Goal: Task Accomplishment & Management: Manage account settings

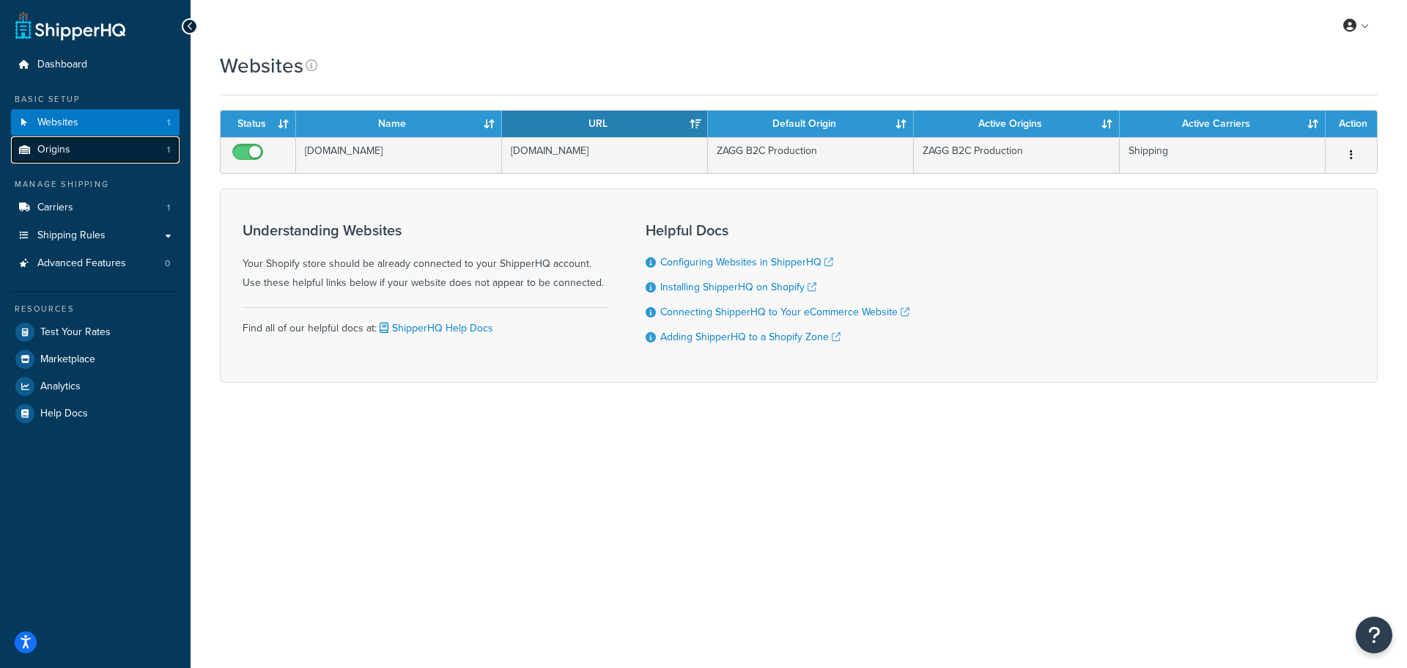
click at [92, 151] on link "Origins 1" at bounding box center [95, 149] width 169 height 27
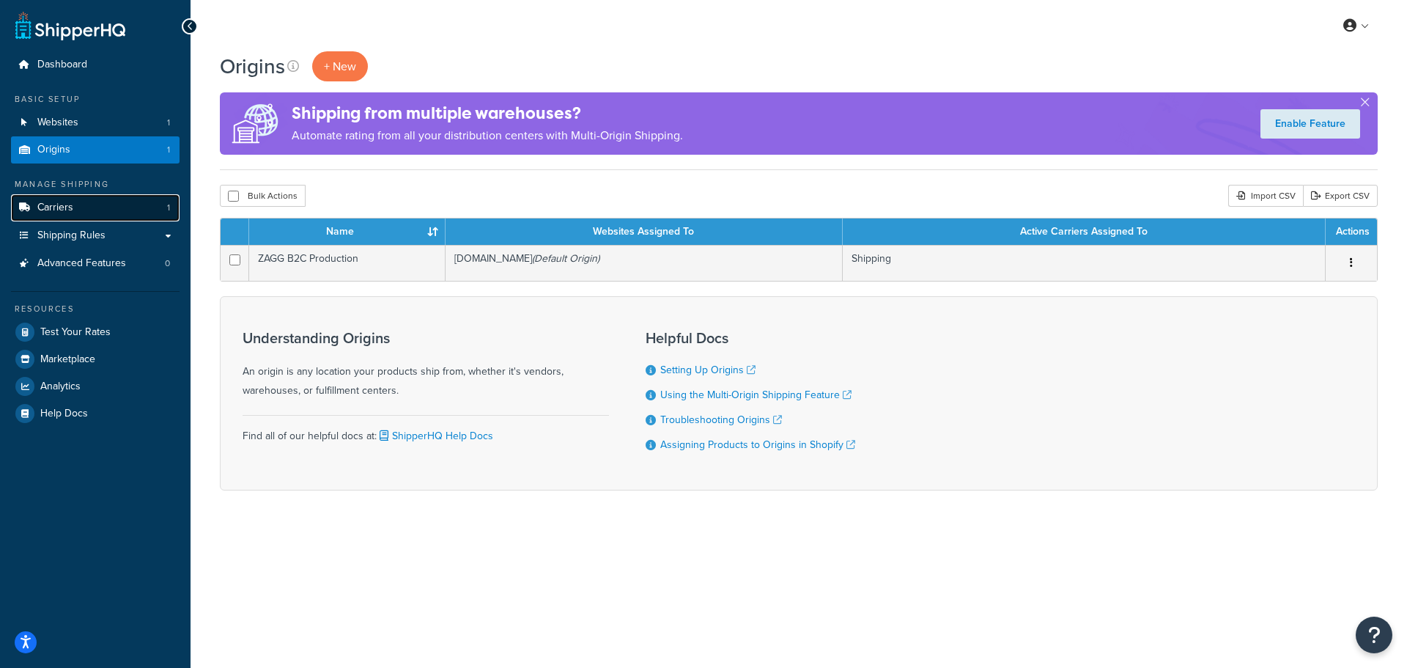
click at [54, 213] on span "Carriers" at bounding box center [55, 208] width 36 height 12
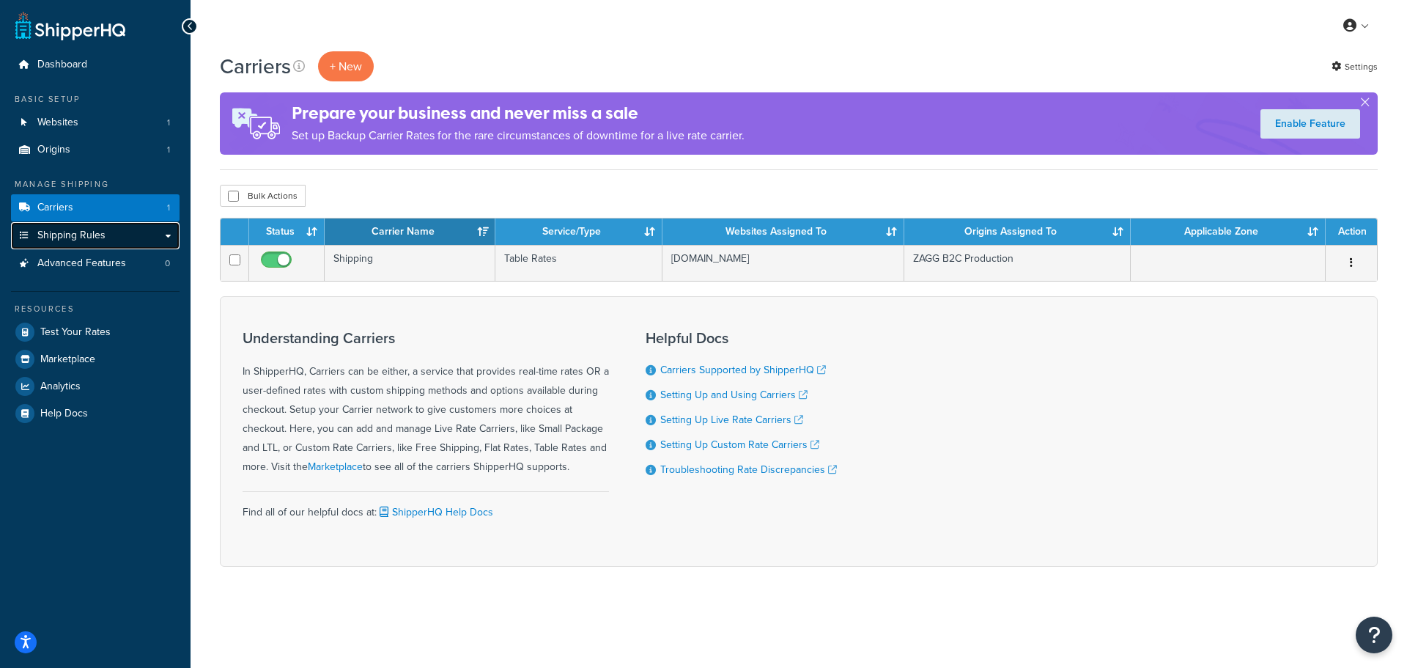
click at [83, 237] on span "Shipping Rules" at bounding box center [71, 235] width 68 height 12
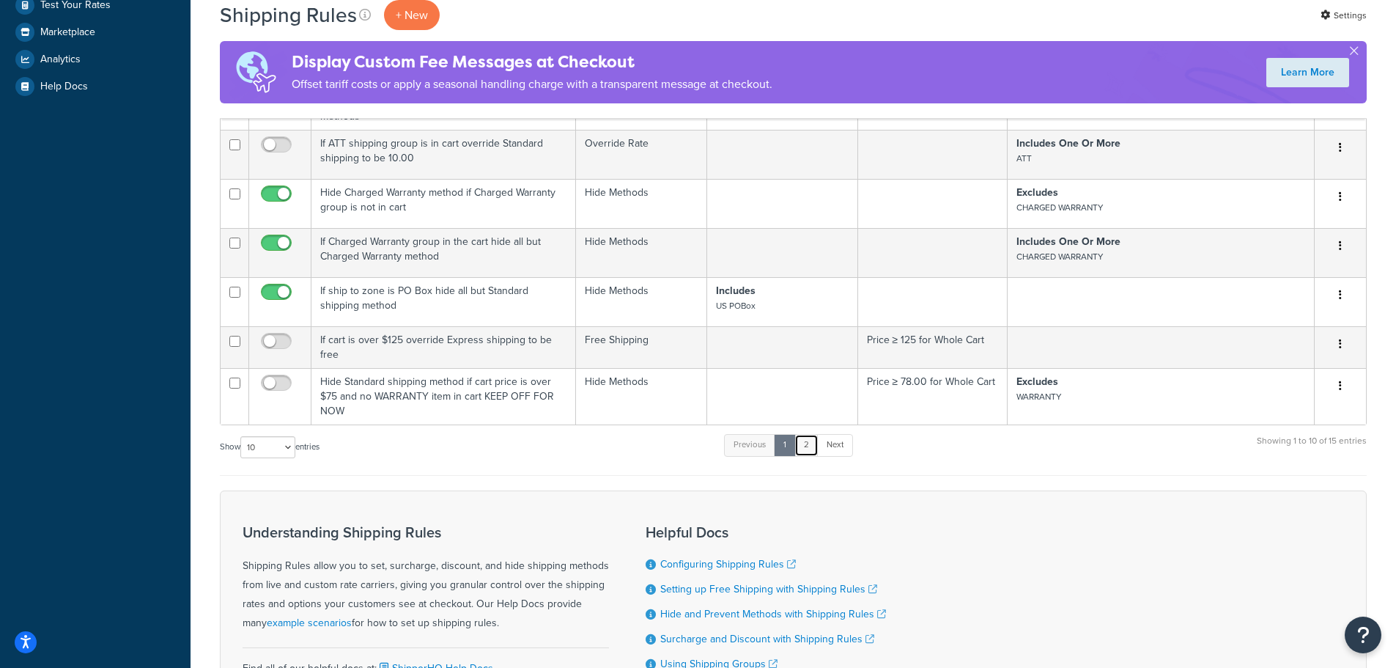
click at [811, 434] on link "2" at bounding box center [807, 445] width 24 height 22
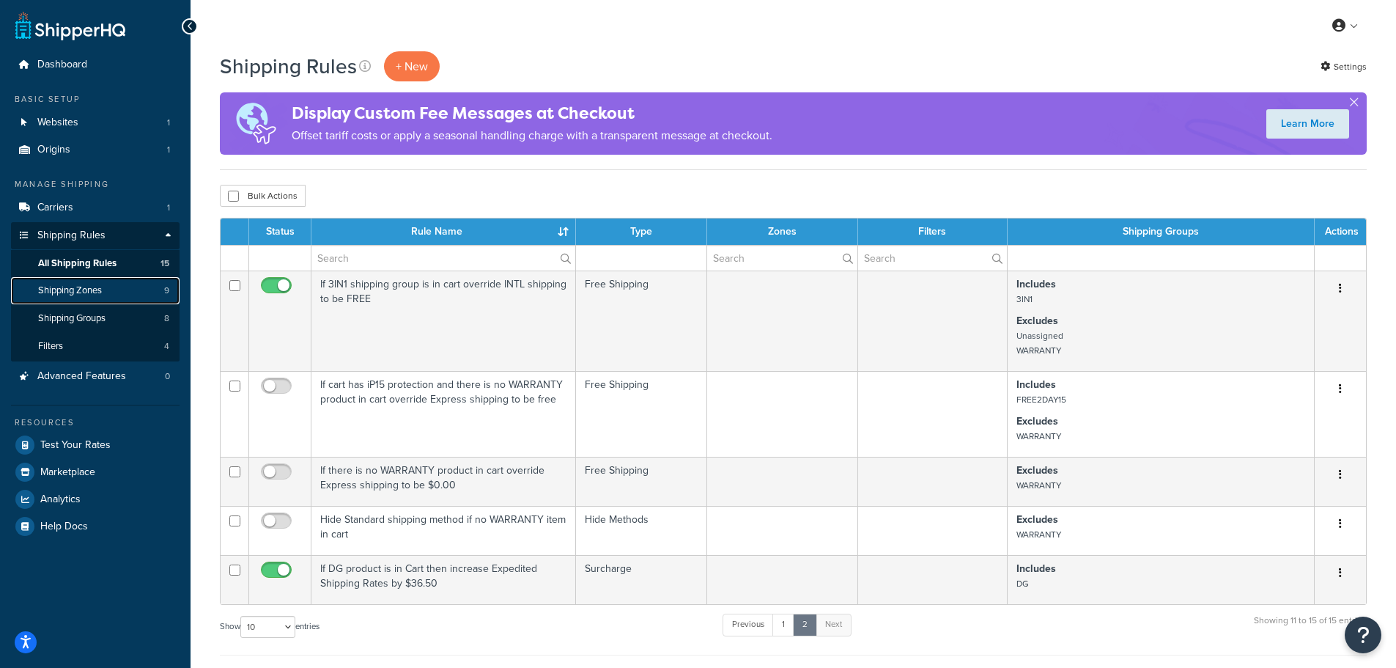
click at [86, 292] on span "Shipping Zones" at bounding box center [70, 290] width 64 height 12
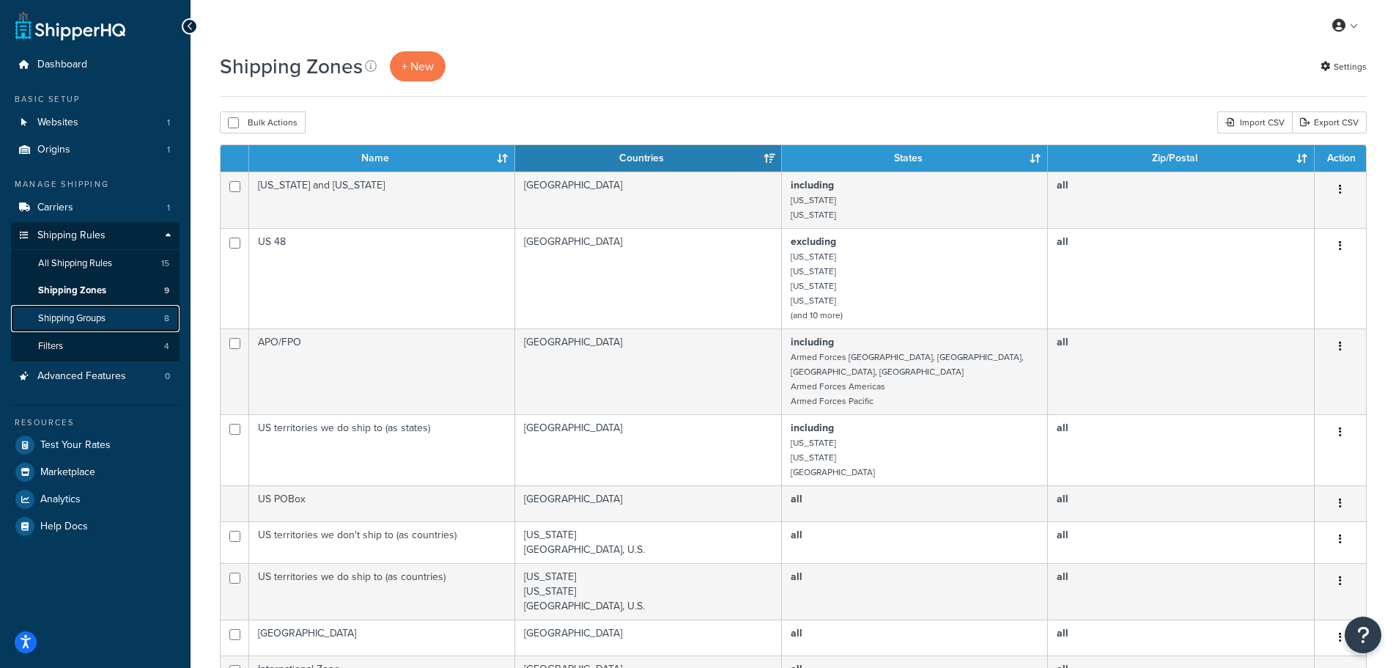
click at [95, 317] on span "Shipping Groups" at bounding box center [71, 318] width 67 height 12
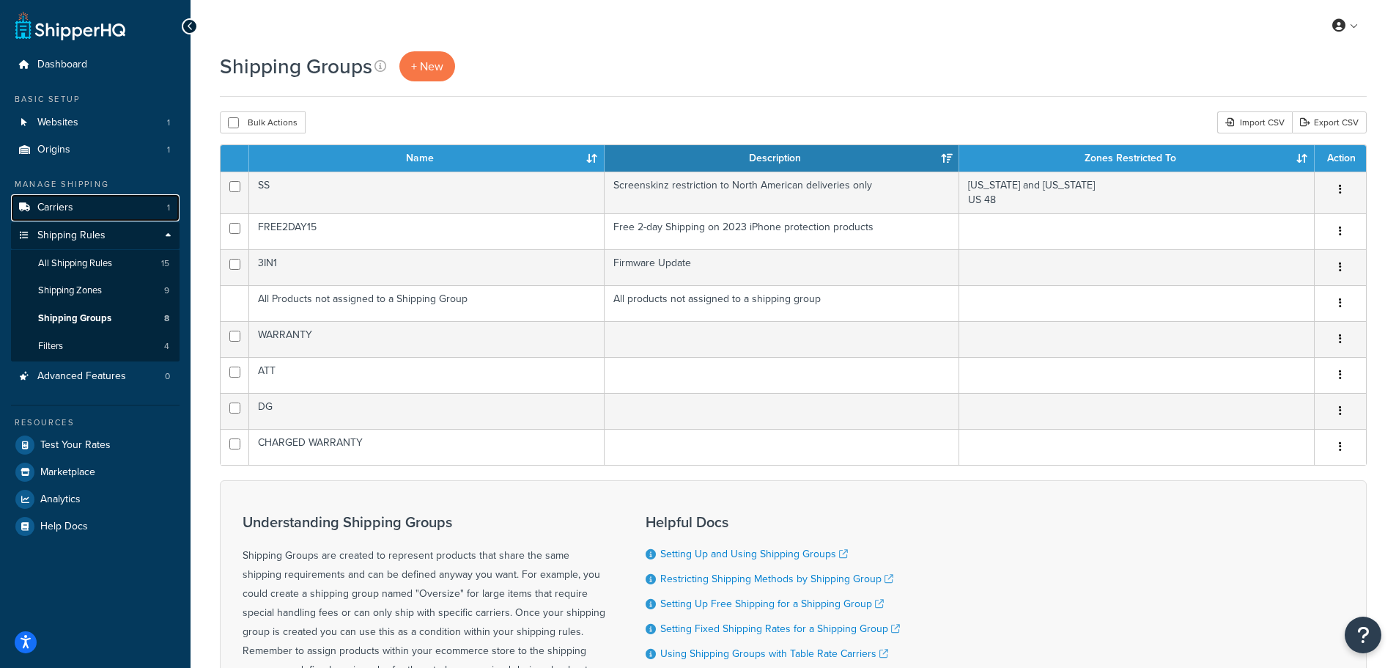
click at [73, 197] on link "Carriers 1" at bounding box center [95, 207] width 169 height 27
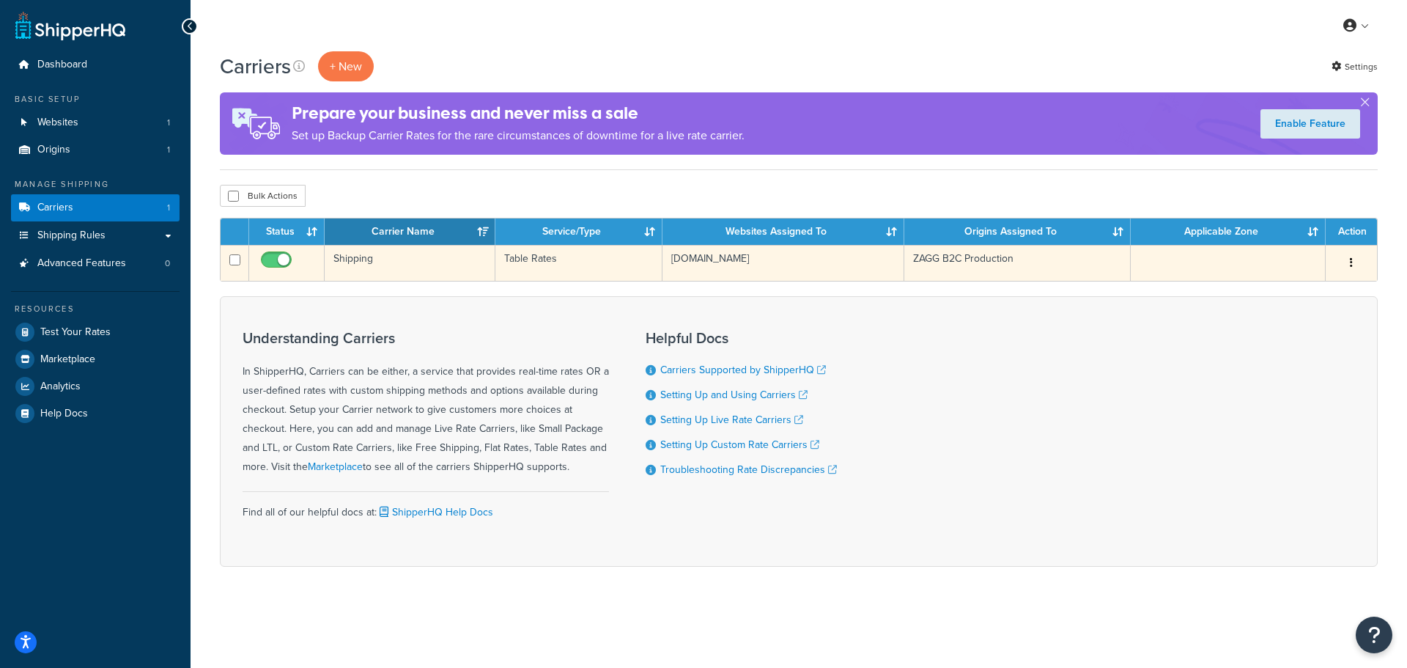
click at [554, 256] on td "Table Rates" at bounding box center [579, 263] width 167 height 36
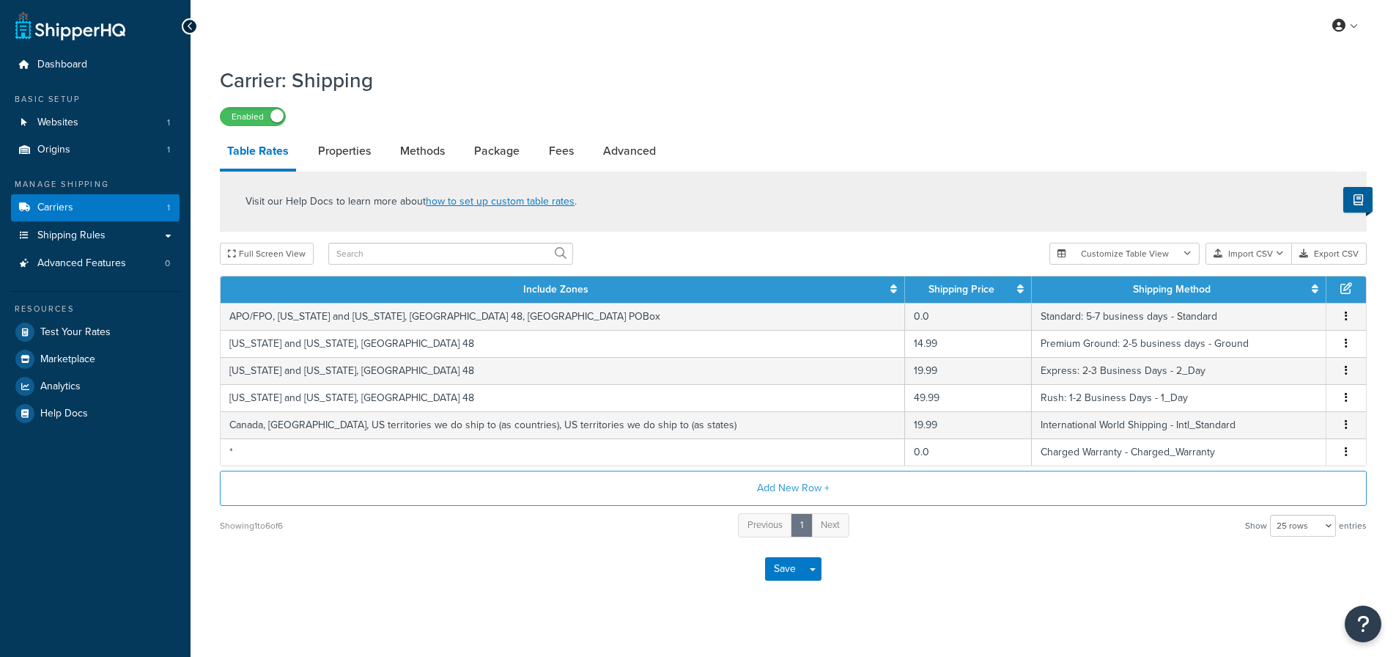
select select "25"
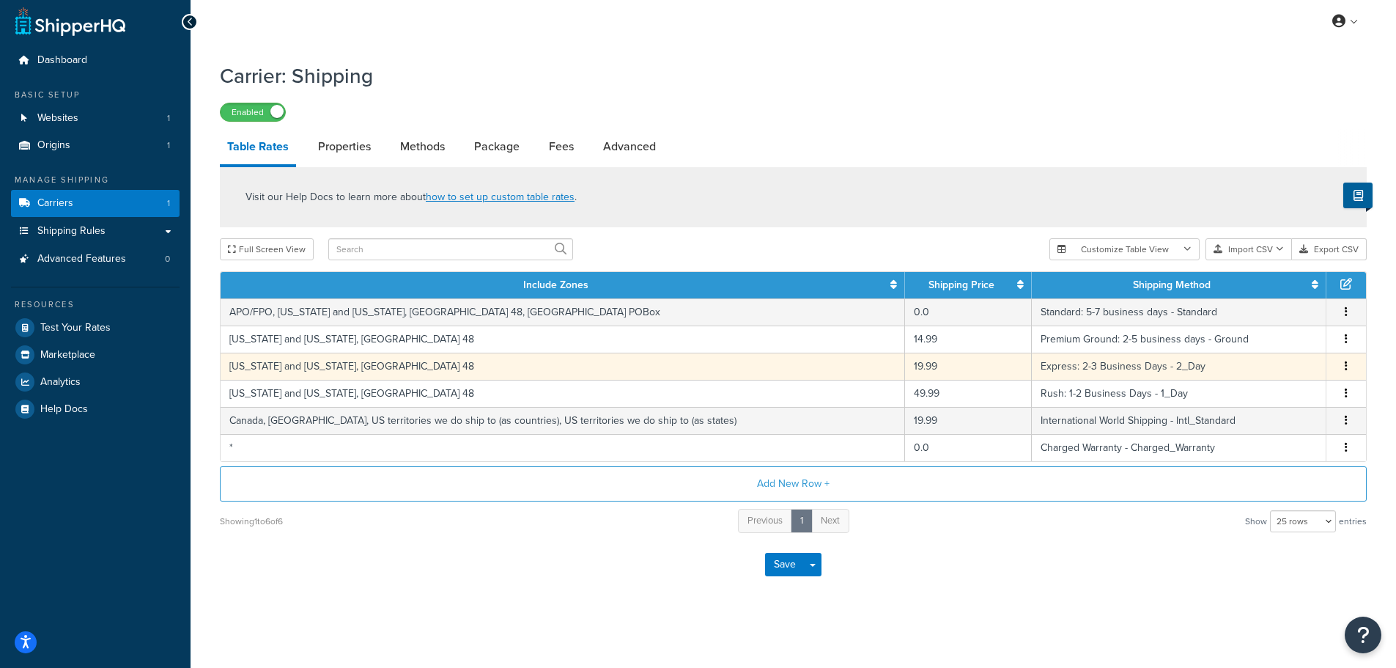
scroll to position [7, 0]
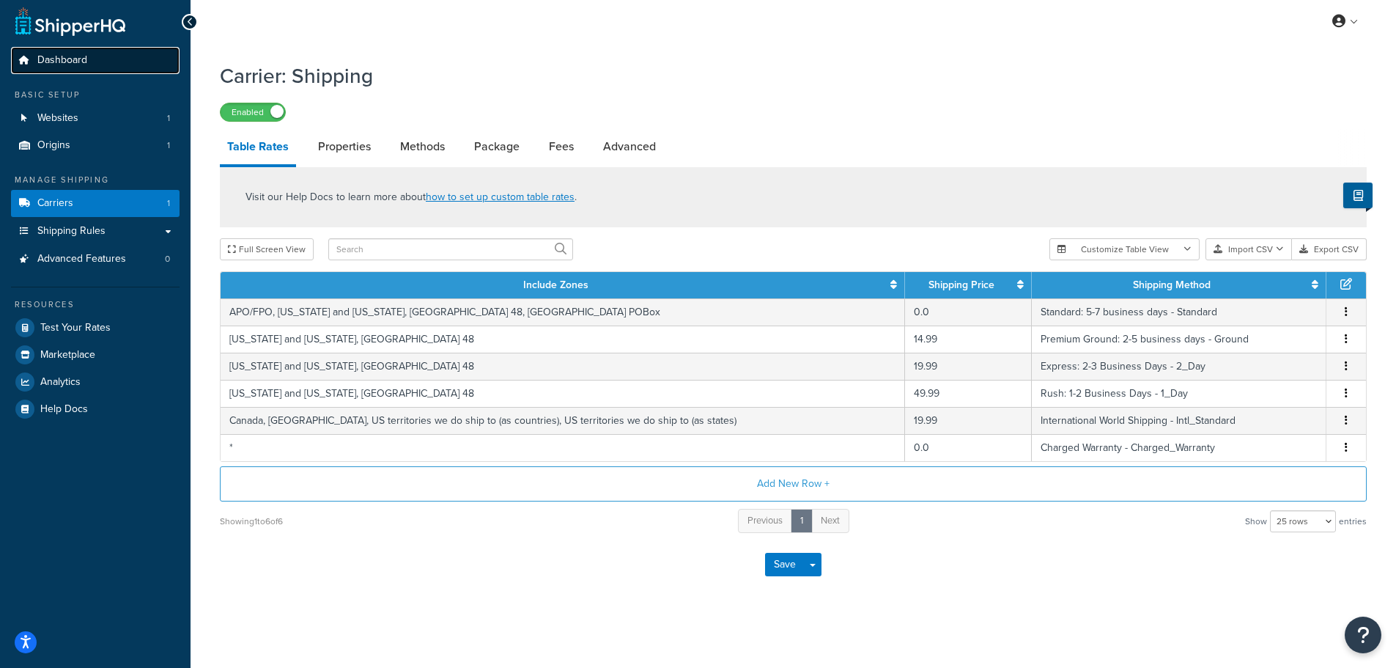
click at [51, 54] on span "Dashboard" at bounding box center [62, 60] width 50 height 12
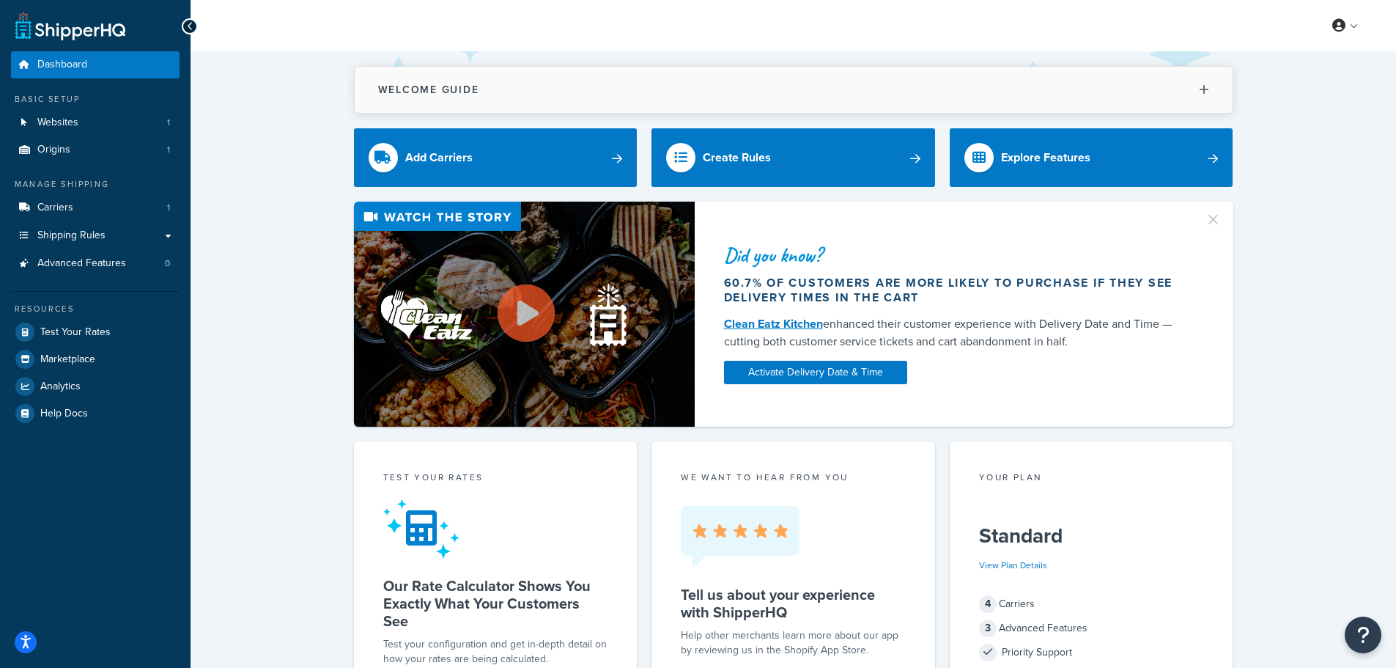
click at [1190, 84] on button "Welcome Guide" at bounding box center [794, 90] width 878 height 46
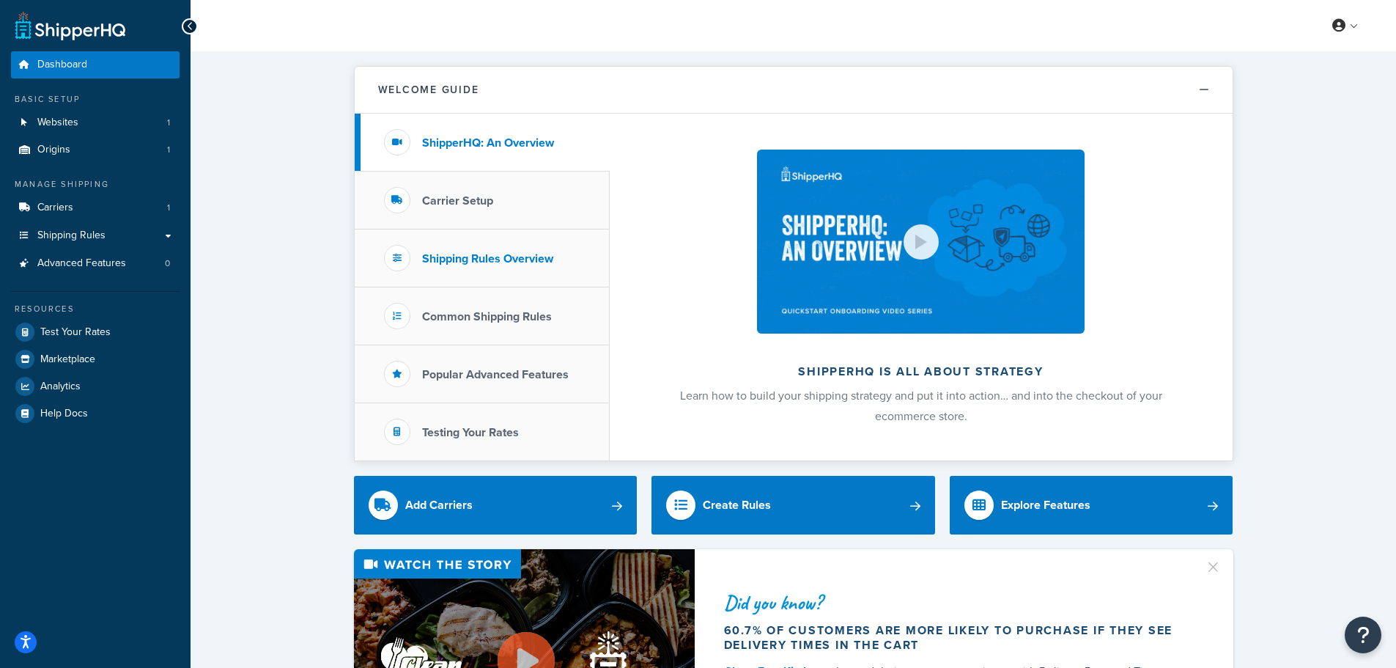
click at [505, 261] on h3 "Shipping Rules Overview" at bounding box center [487, 258] width 131 height 13
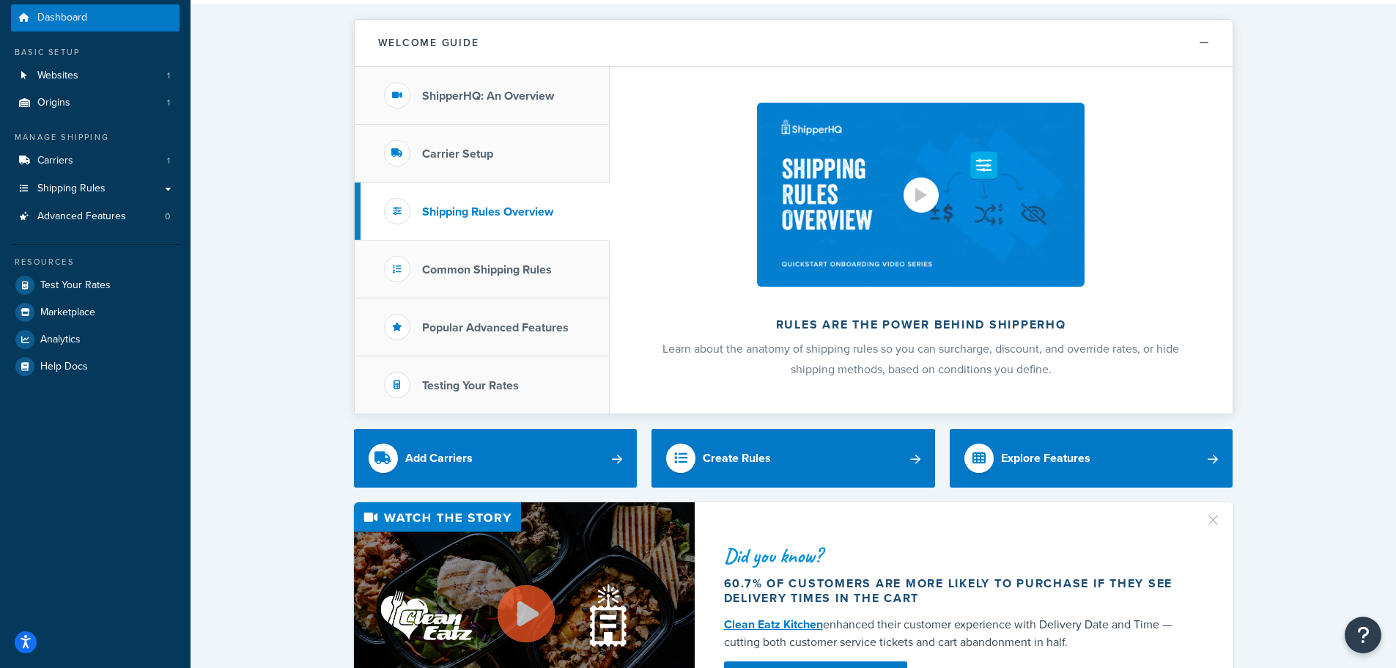
scroll to position [73, 0]
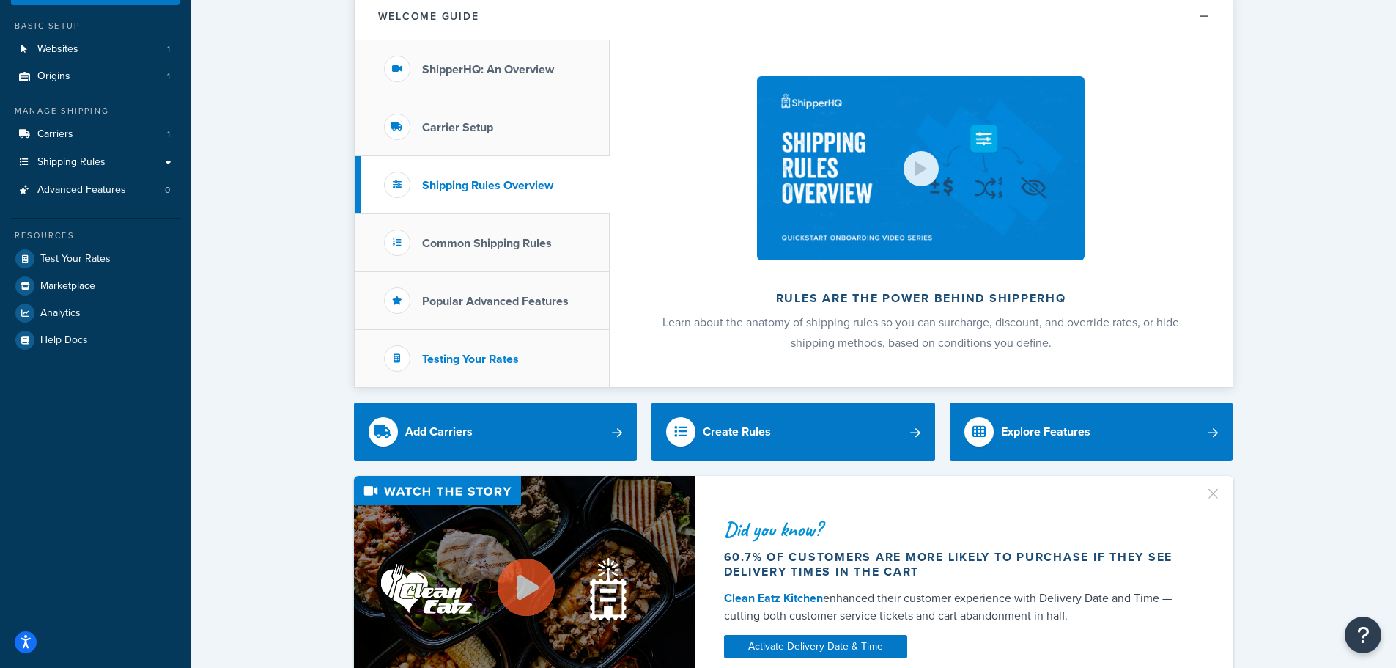
click at [460, 362] on h3 "Testing Your Rates" at bounding box center [470, 359] width 97 height 13
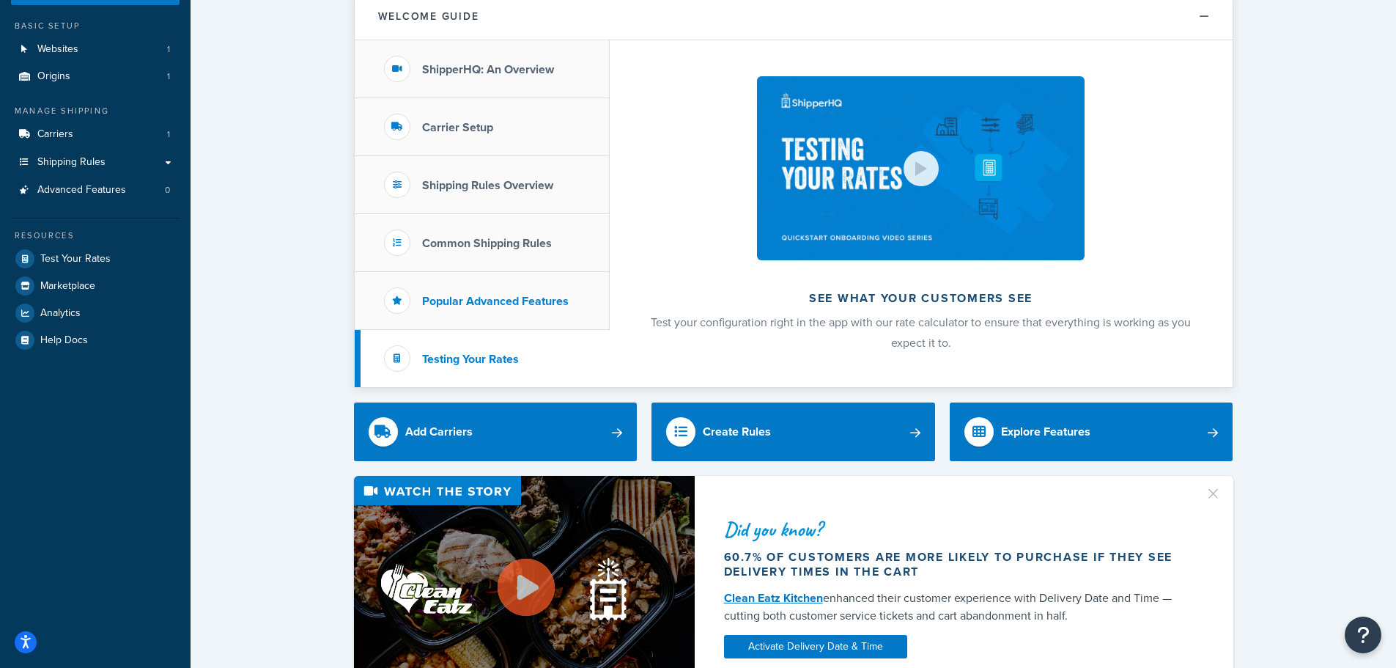
click at [482, 306] on h3 "Popular Advanced Features" at bounding box center [495, 301] width 147 height 13
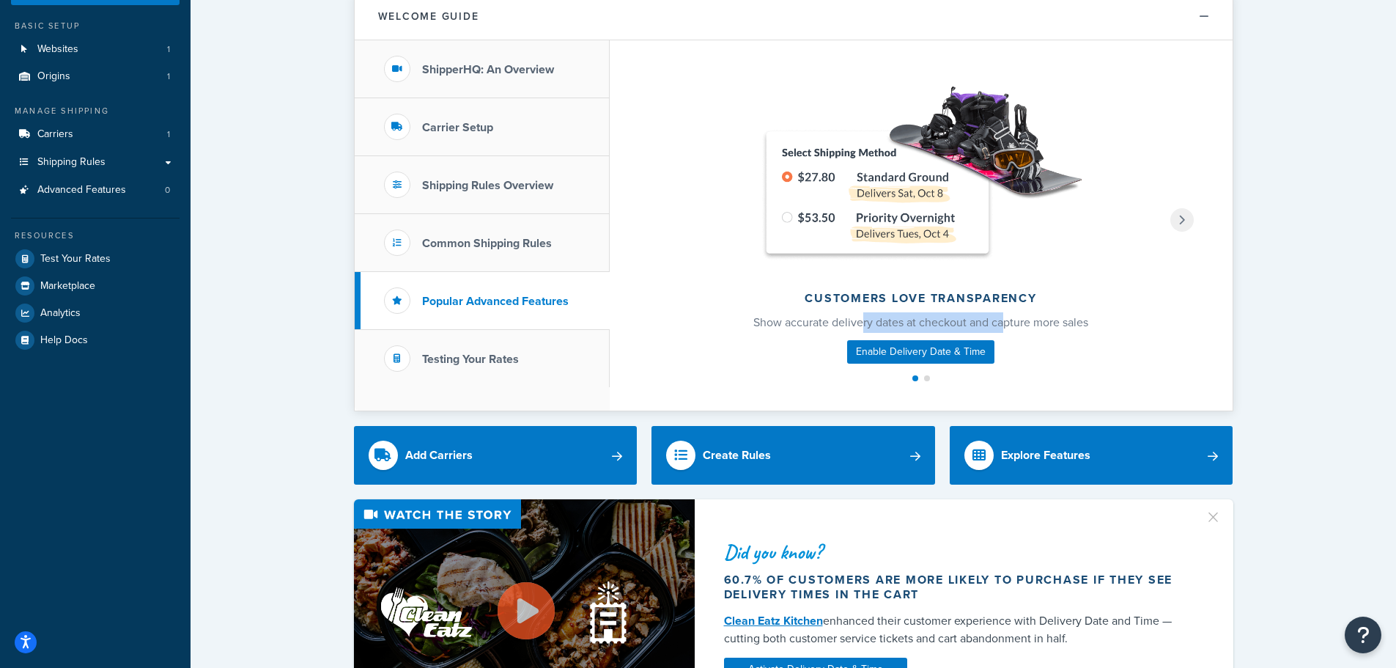
drag, startPoint x: 907, startPoint y: 318, endPoint x: 1013, endPoint y: 316, distance: 105.6
click at [1006, 316] on p "Show accurate delivery dates at checkout and capture more sales" at bounding box center [921, 322] width 428 height 21
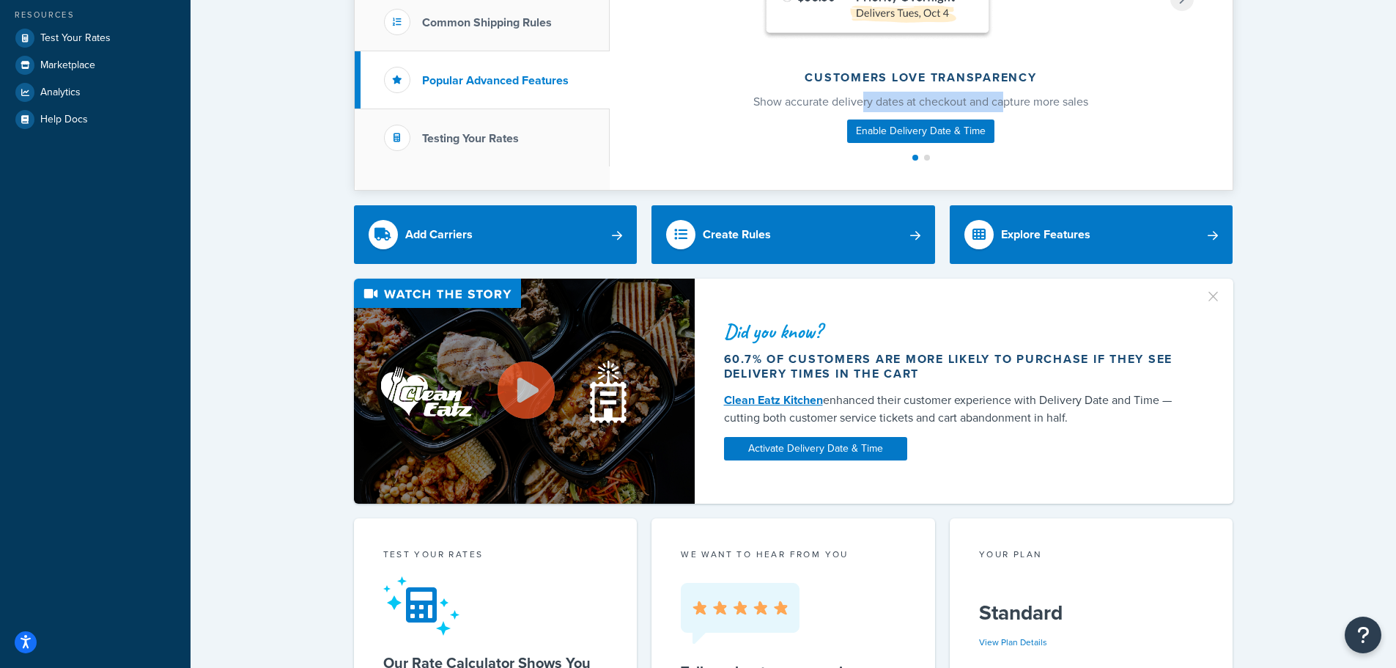
scroll to position [0, 0]
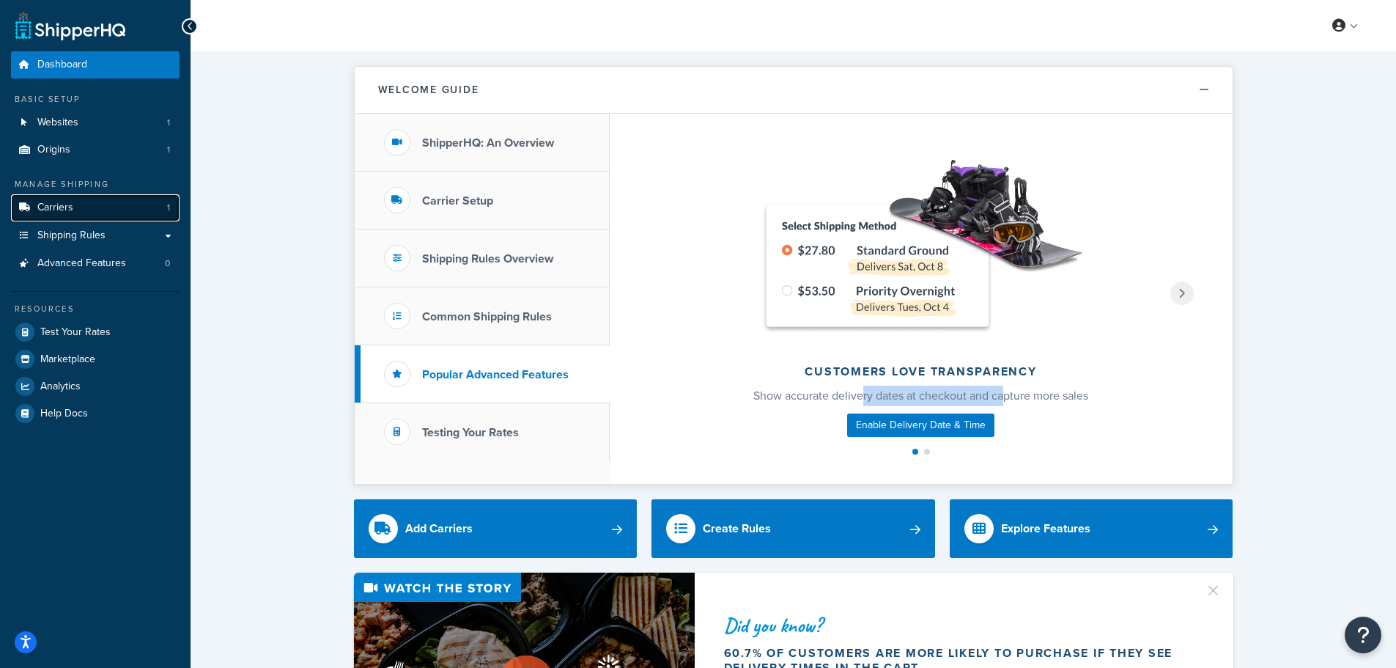
click at [84, 213] on link "Carriers 1" at bounding box center [95, 207] width 169 height 27
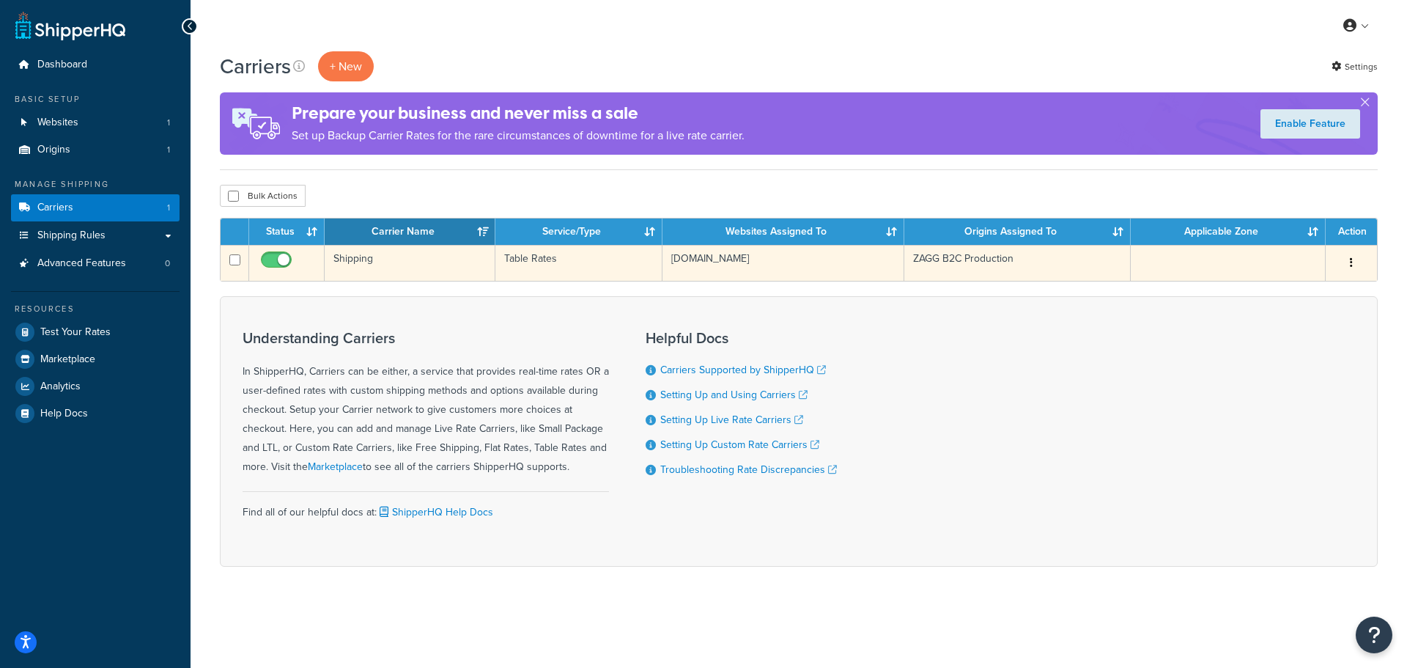
click at [1358, 273] on button "button" at bounding box center [1351, 262] width 21 height 23
click at [1256, 297] on link "Edit" at bounding box center [1292, 293] width 116 height 30
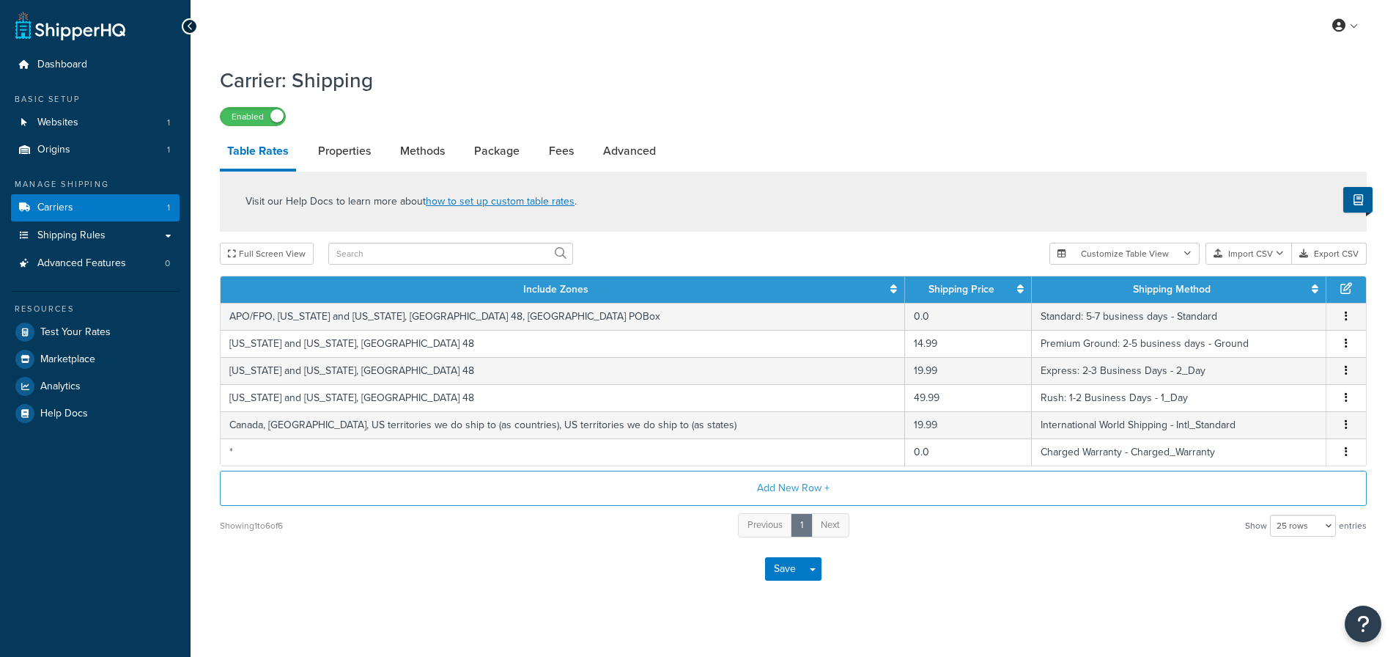
select select "25"
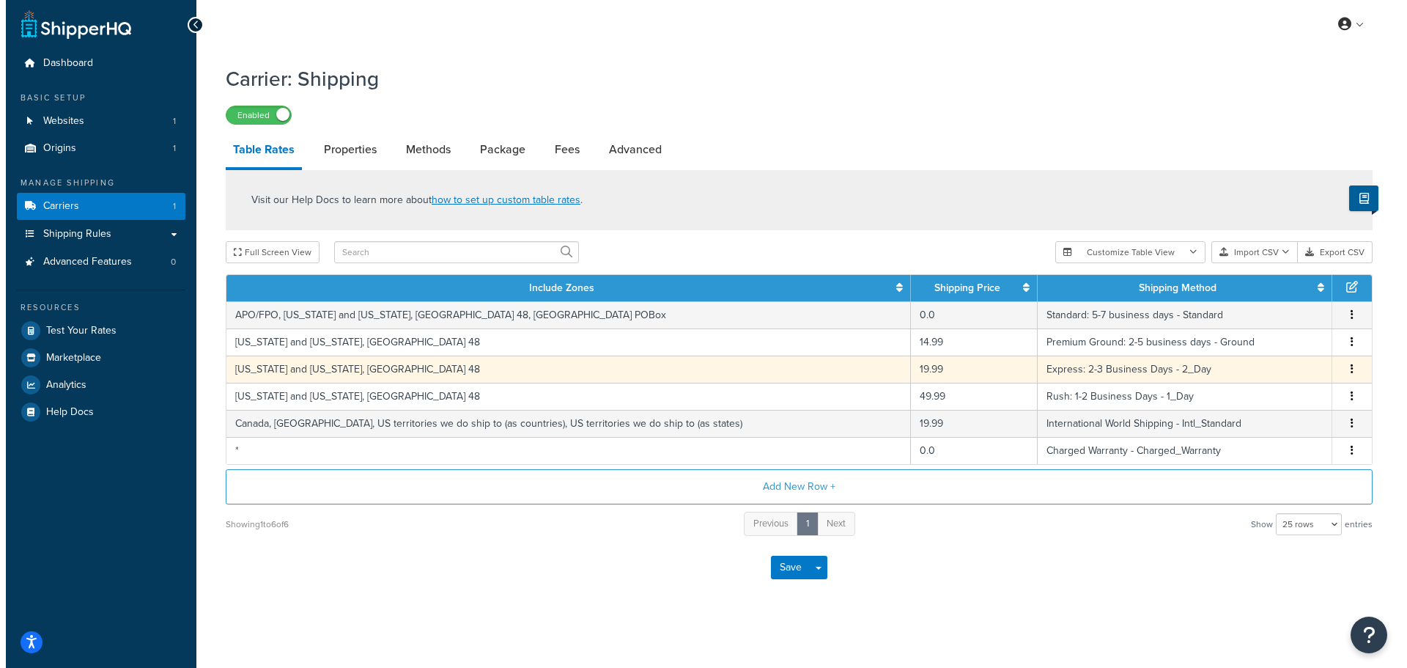
scroll to position [7, 0]
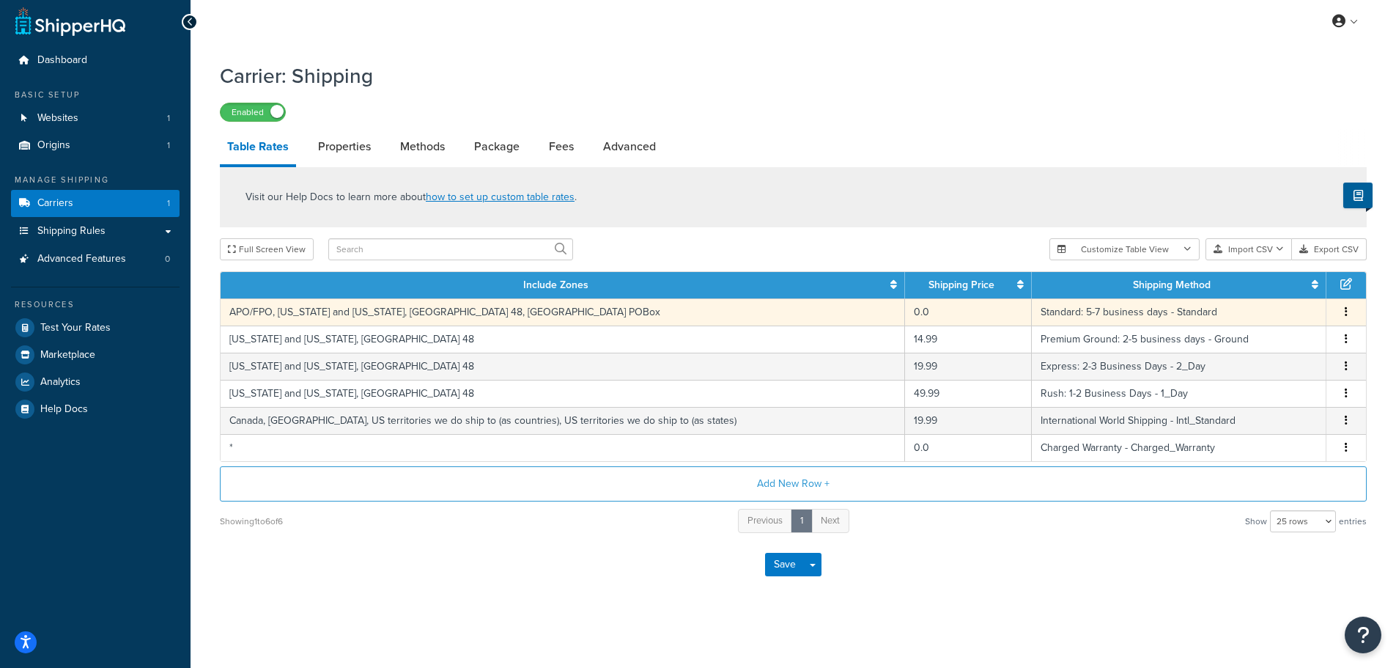
click at [1348, 306] on button "button" at bounding box center [1347, 312] width 12 height 16
click at [1270, 276] on div "Edit" at bounding box center [1272, 283] width 104 height 30
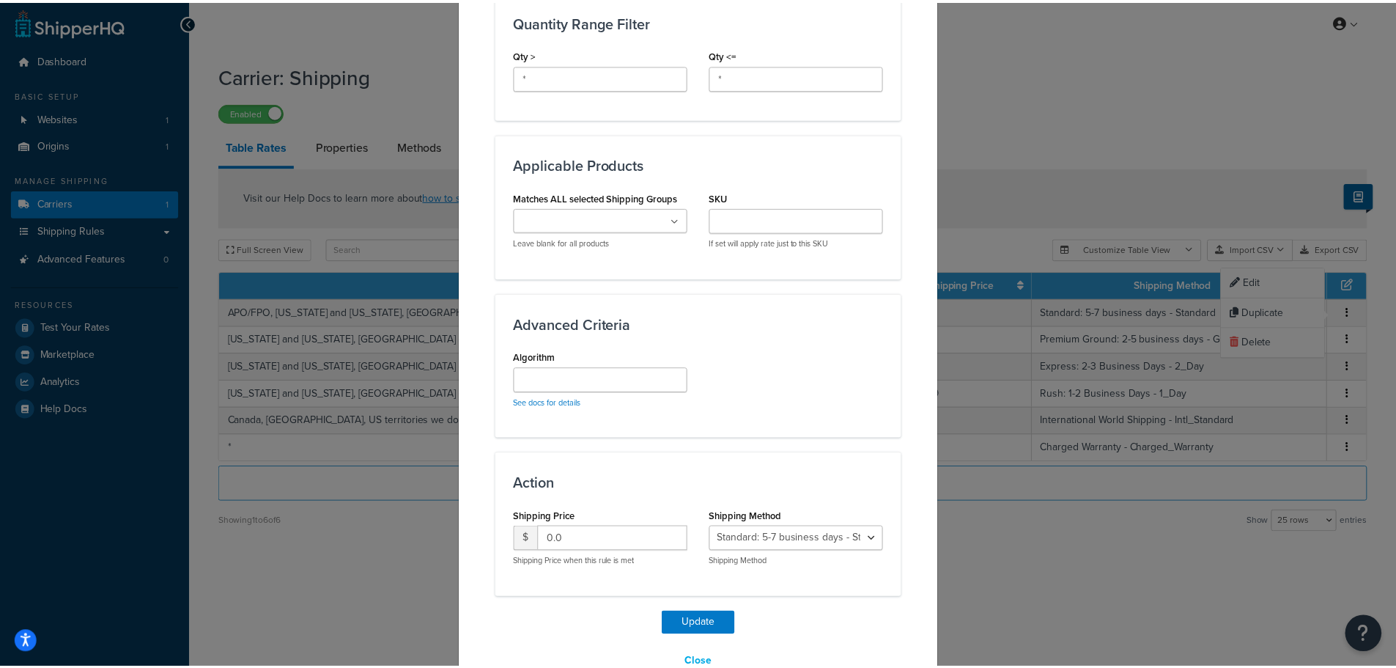
scroll to position [763, 0]
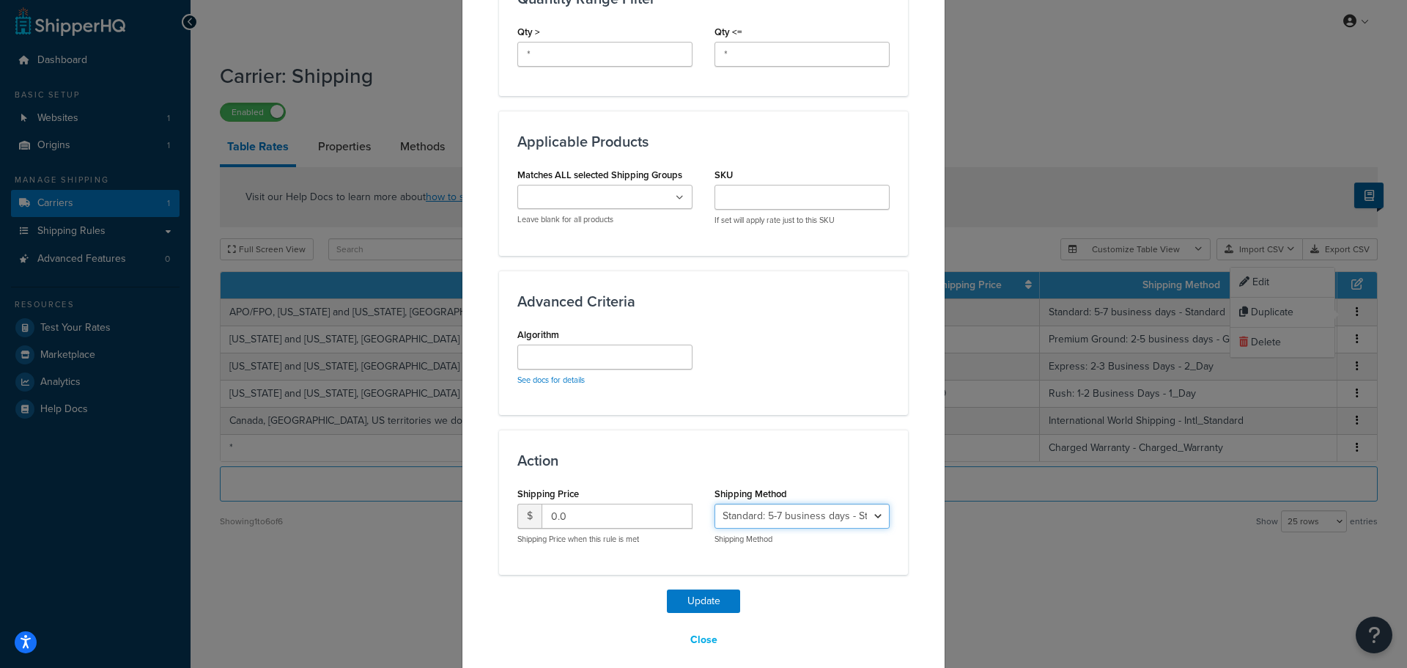
click at [798, 504] on select "Standard: 5-7 business days - Standard Premium Ground: 2-5 business days - Grou…" at bounding box center [802, 516] width 175 height 25
click at [688, 628] on button "Close" at bounding box center [704, 639] width 46 height 25
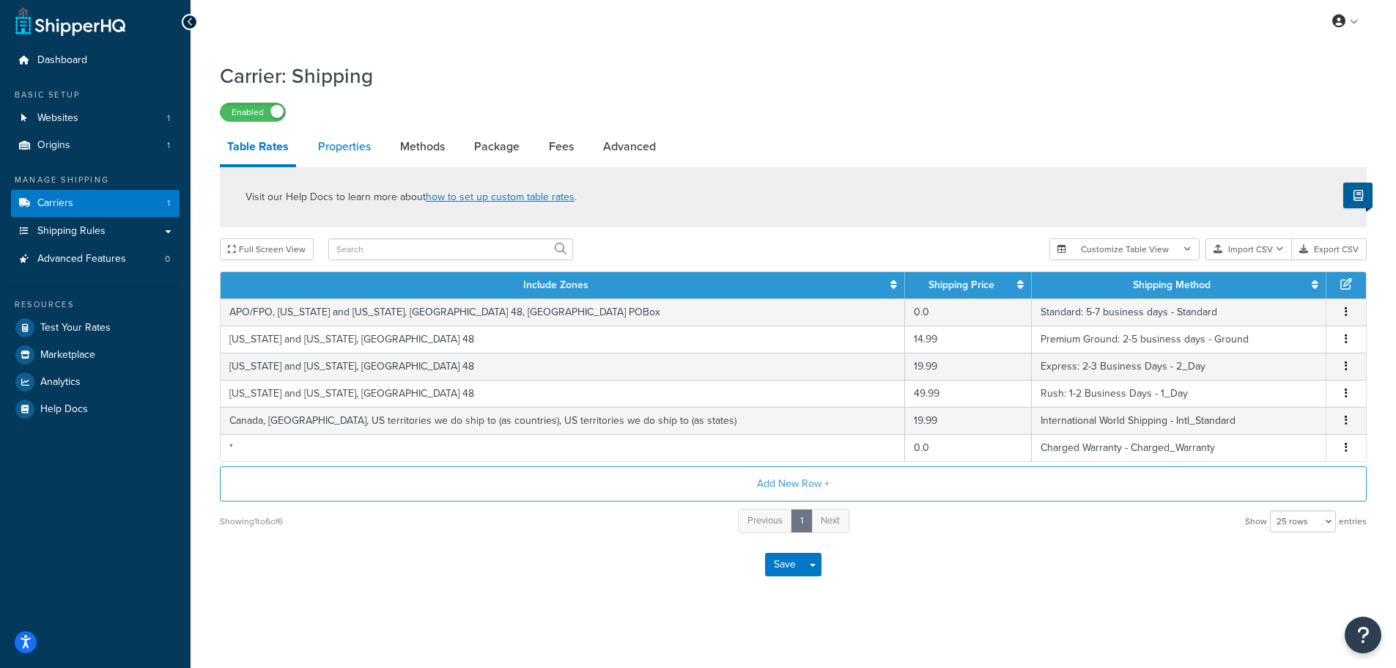
click at [319, 143] on link "Properties" at bounding box center [344, 146] width 67 height 35
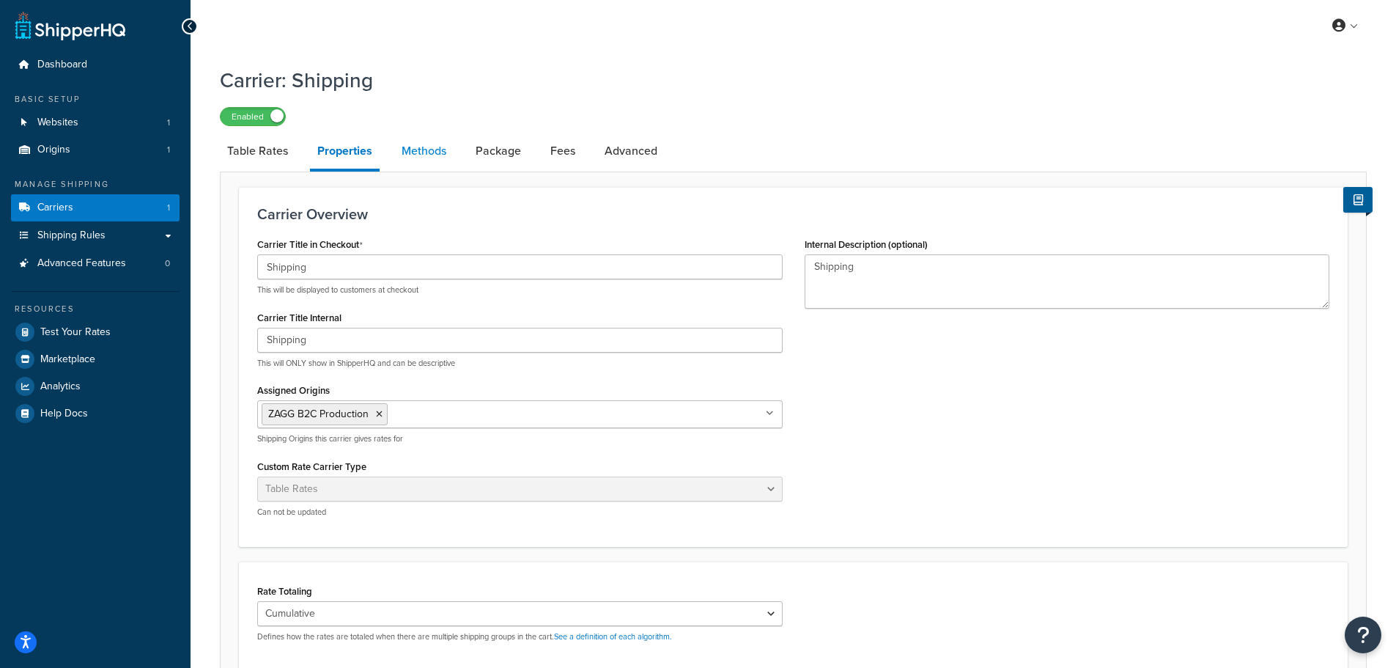
click at [427, 151] on link "Methods" at bounding box center [423, 150] width 59 height 35
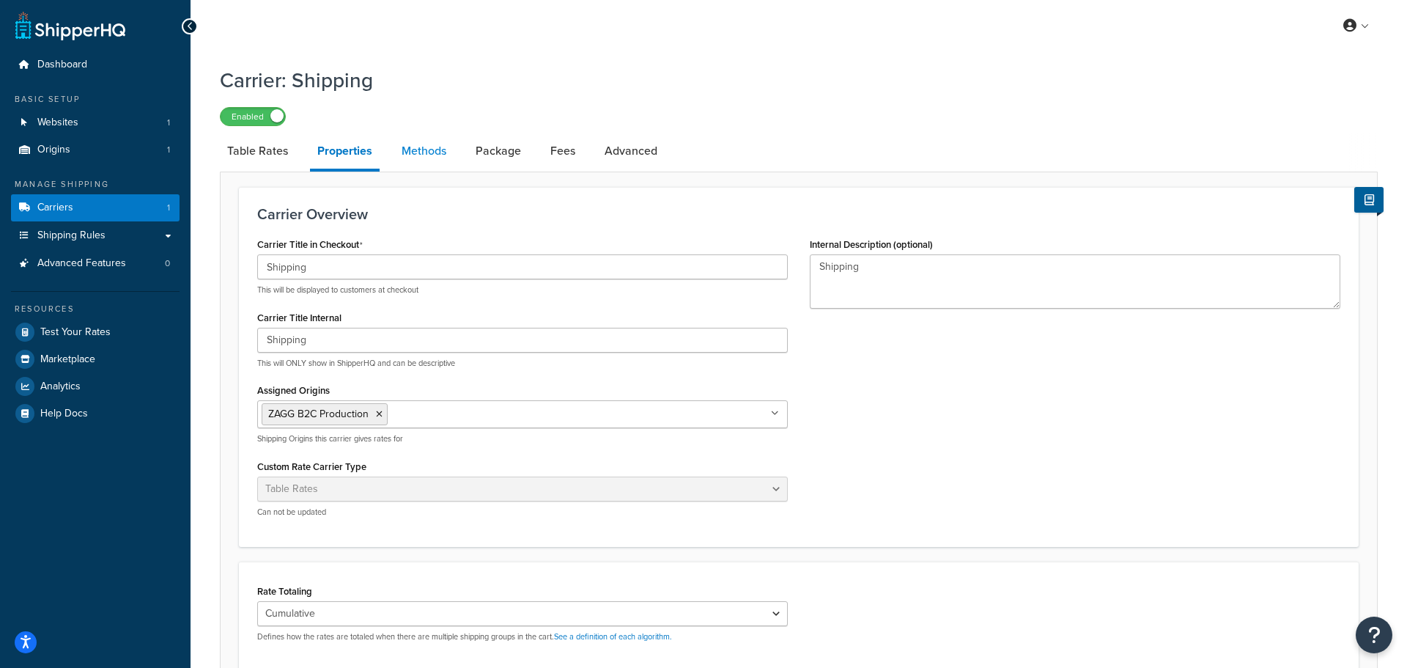
select select "25"
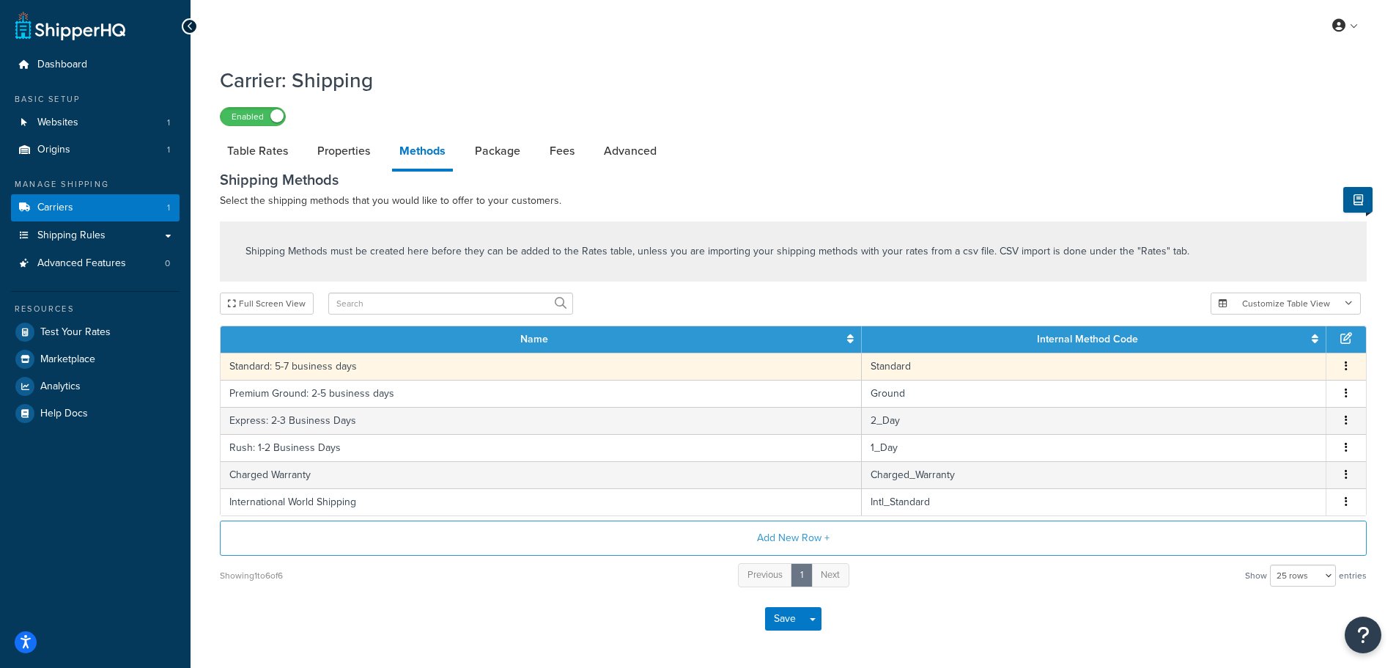
click at [1347, 370] on icon "button" at bounding box center [1346, 366] width 3 height 10
click at [1294, 356] on div "Edit" at bounding box center [1272, 354] width 104 height 30
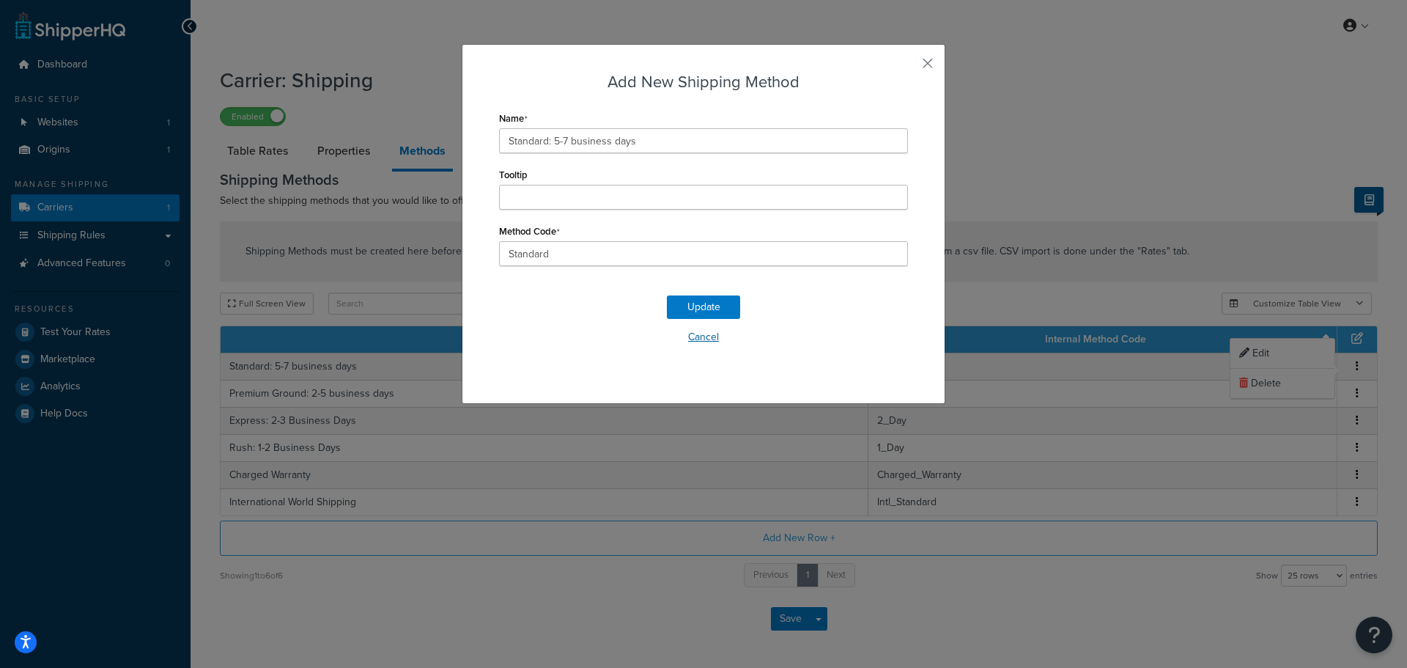
click at [706, 328] on button "Cancel" at bounding box center [703, 337] width 409 height 22
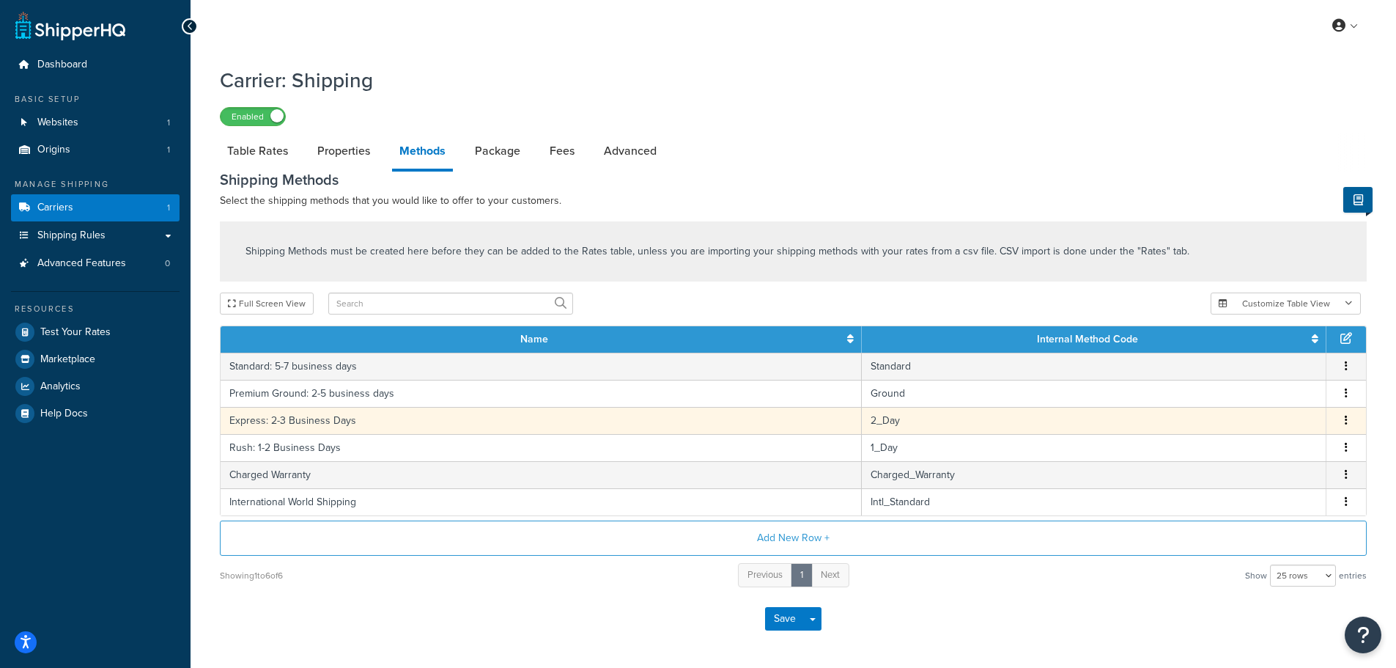
click at [1347, 419] on icon "button" at bounding box center [1346, 420] width 3 height 10
click at [551, 607] on div "Save Save Dropdown Save and Edit" at bounding box center [793, 619] width 1147 height 60
click at [504, 146] on link "Package" at bounding box center [498, 150] width 60 height 35
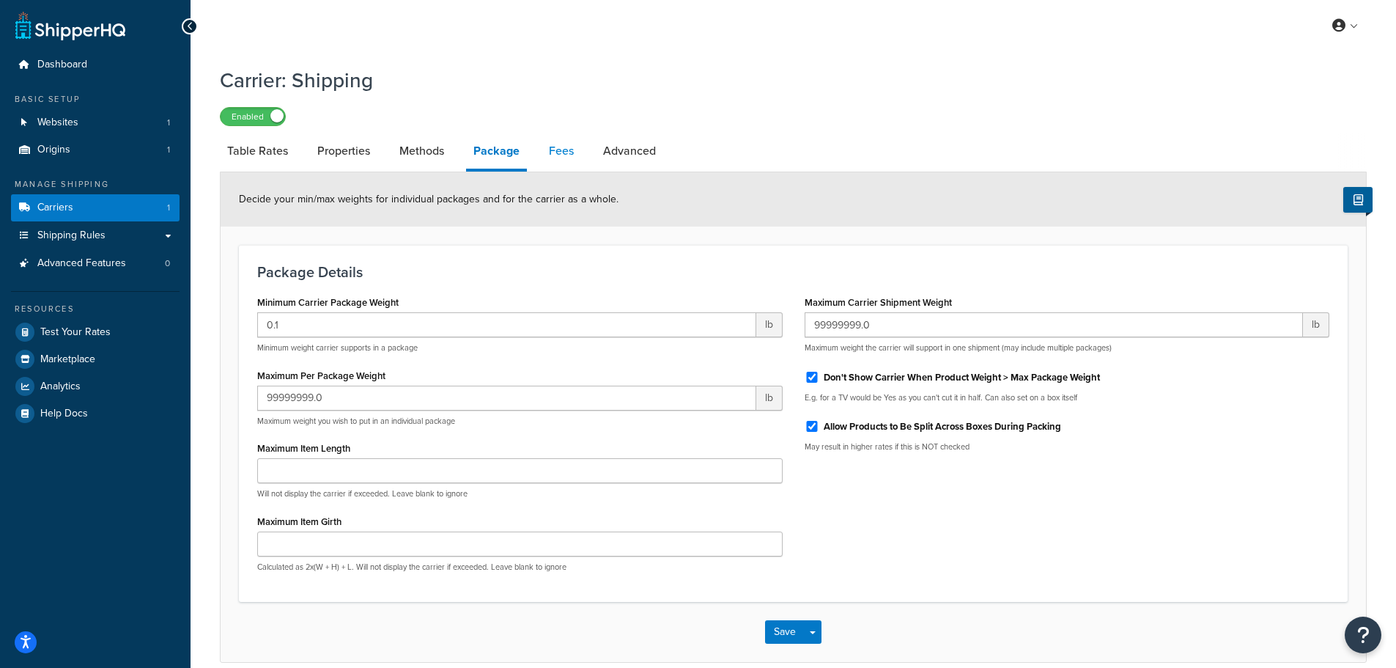
click at [561, 152] on link "Fees" at bounding box center [562, 150] width 40 height 35
select select "AFTER"
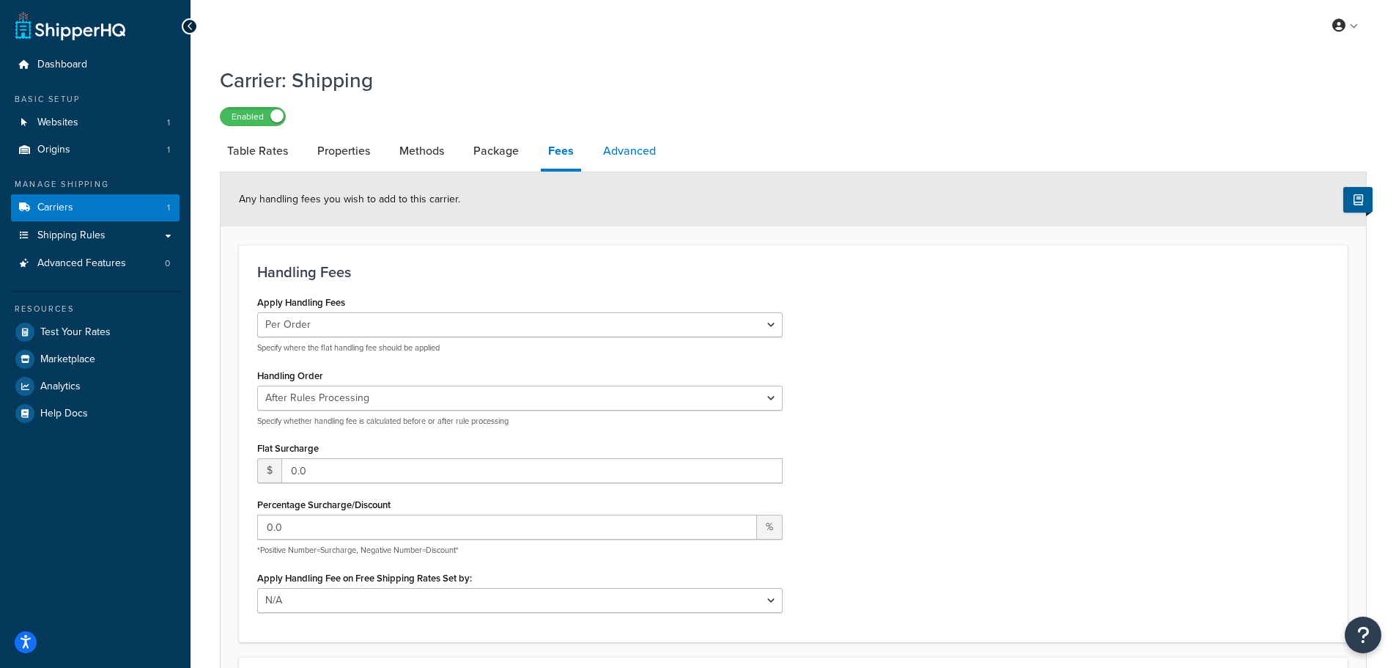
click at [639, 153] on link "Advanced" at bounding box center [629, 150] width 67 height 35
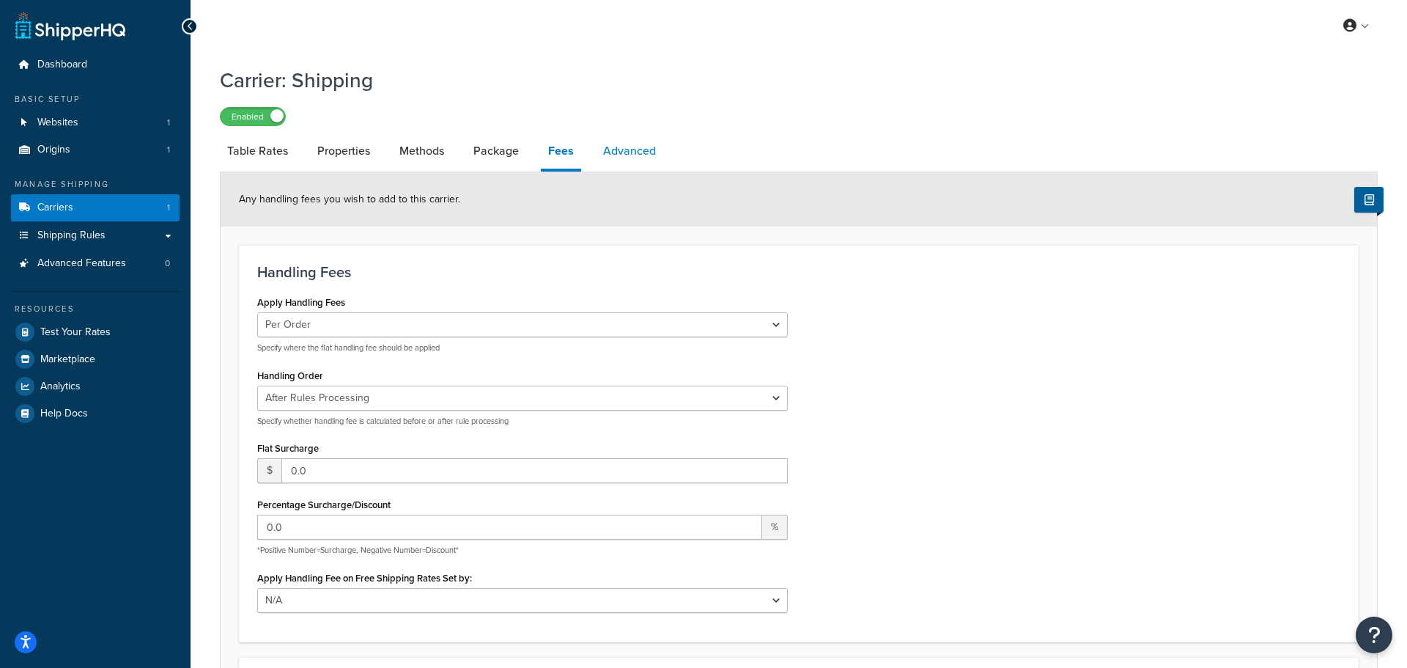
select select "false"
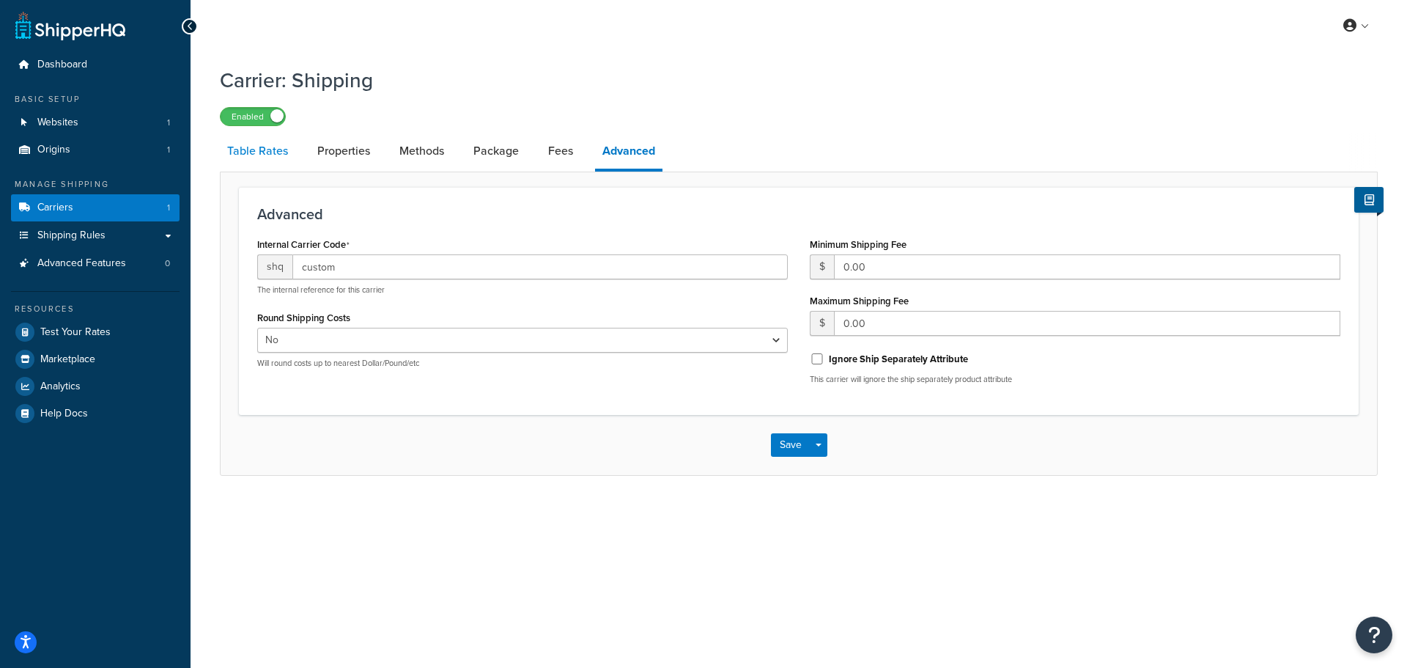
click at [268, 150] on link "Table Rates" at bounding box center [258, 150] width 76 height 35
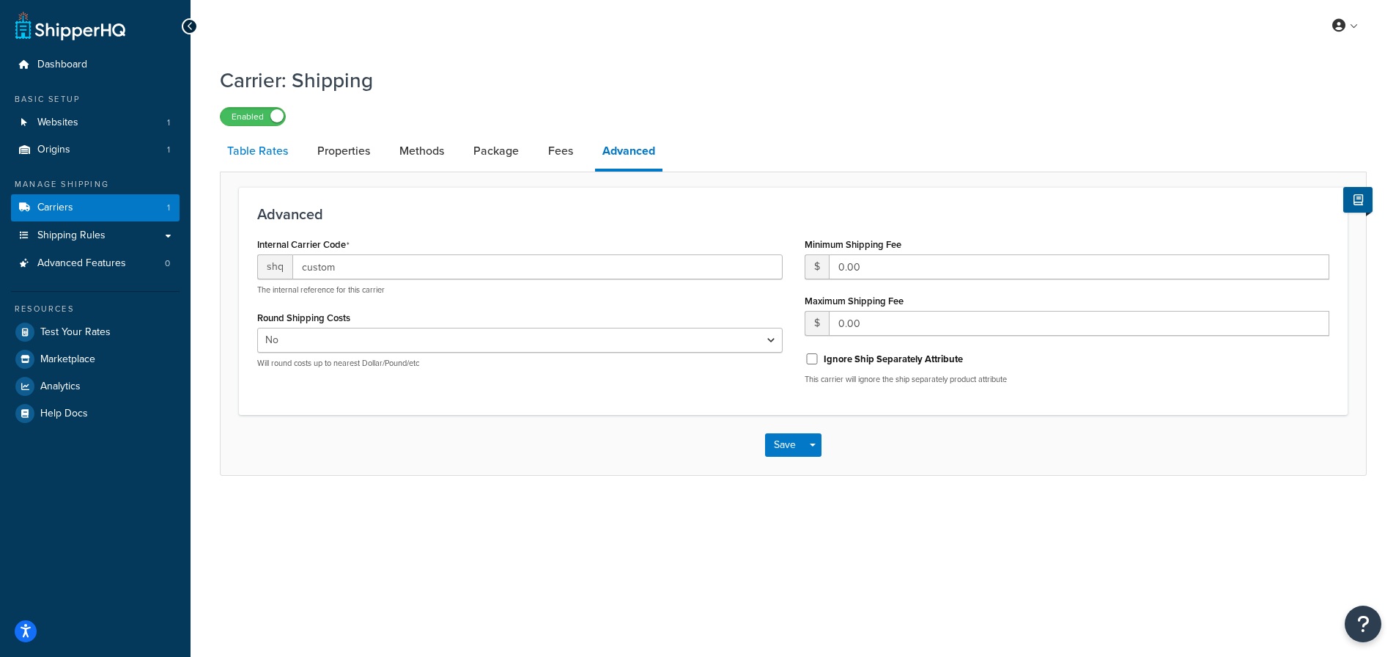
select select "25"
